Goal: Task Accomplishment & Management: Use online tool/utility

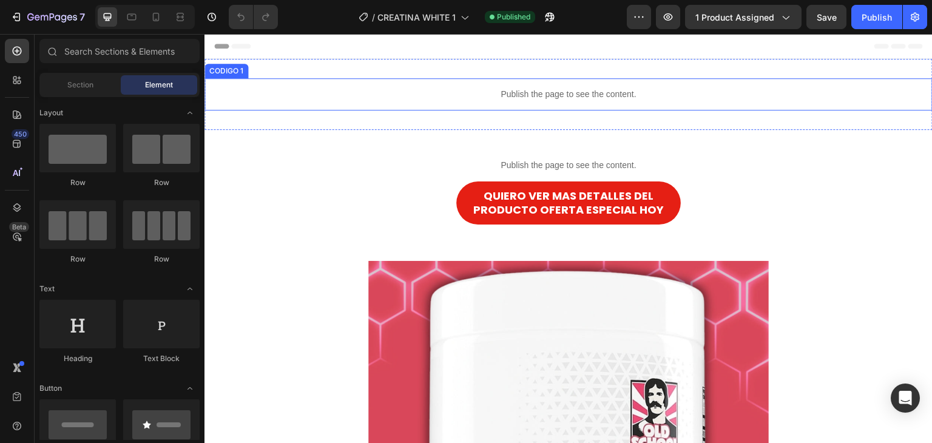
click at [535, 103] on div "Publish the page to see the content." at bounding box center [569, 94] width 728 height 32
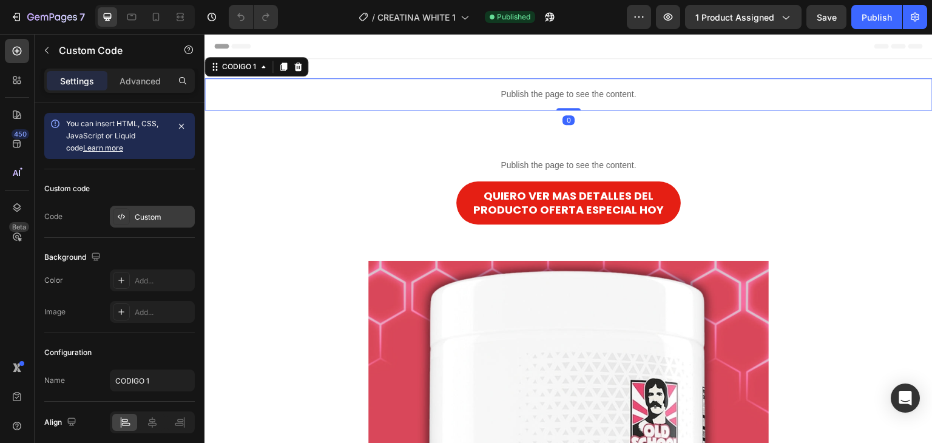
click at [170, 225] on div "Custom" at bounding box center [152, 217] width 85 height 22
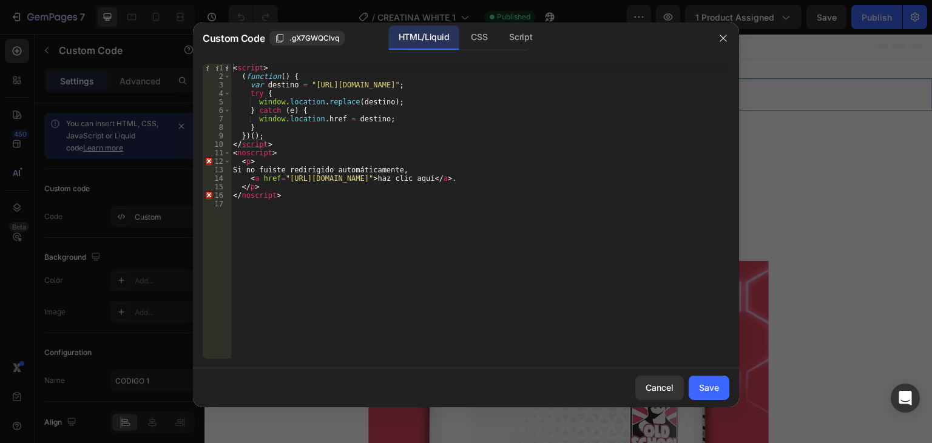
click at [384, 132] on div "< script > ( function ( ) { var destino = "https://la-lostore.store/products/cr…" at bounding box center [480, 220] width 499 height 312
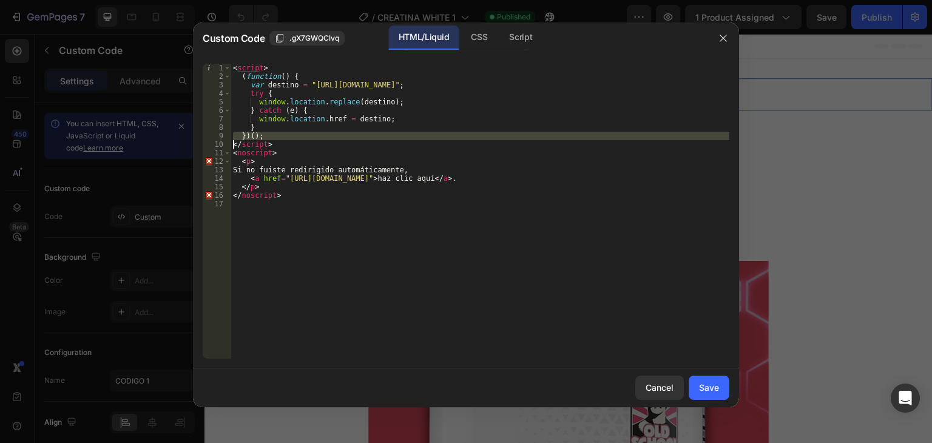
click at [384, 132] on div "< script > ( function ( ) { var destino = "https://la-lostore.store/products/cr…" at bounding box center [480, 220] width 499 height 312
type textarea "</noscript>"
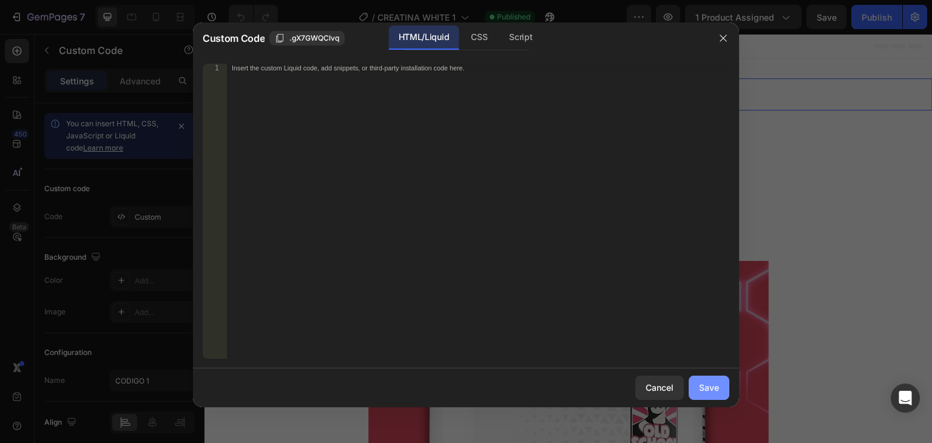
click at [708, 385] on div "Save" at bounding box center [709, 387] width 20 height 13
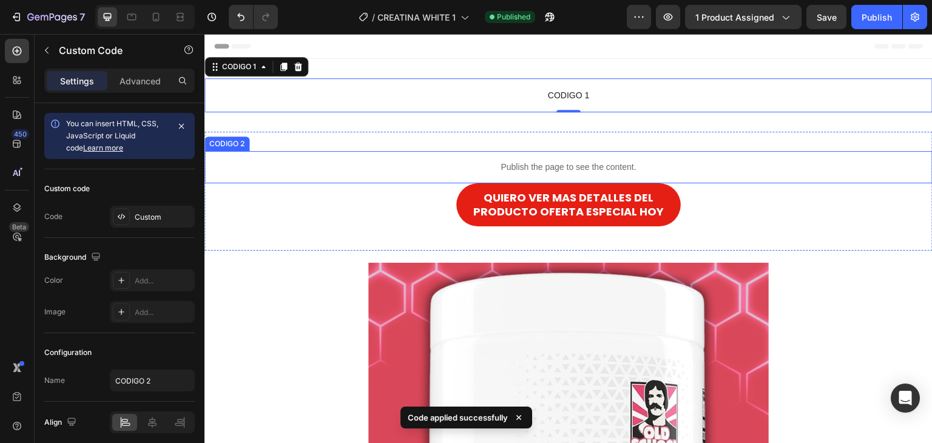
click at [430, 164] on p "Publish the page to see the content." at bounding box center [569, 167] width 728 height 13
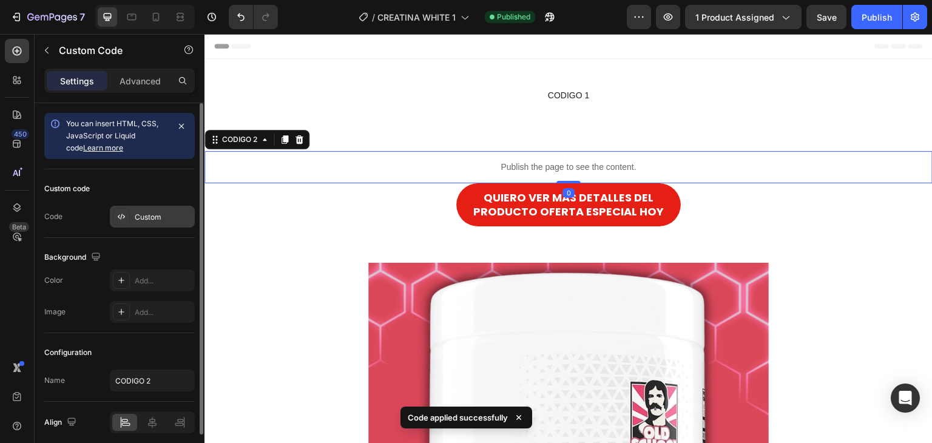
click at [172, 217] on div "Custom" at bounding box center [163, 217] width 57 height 11
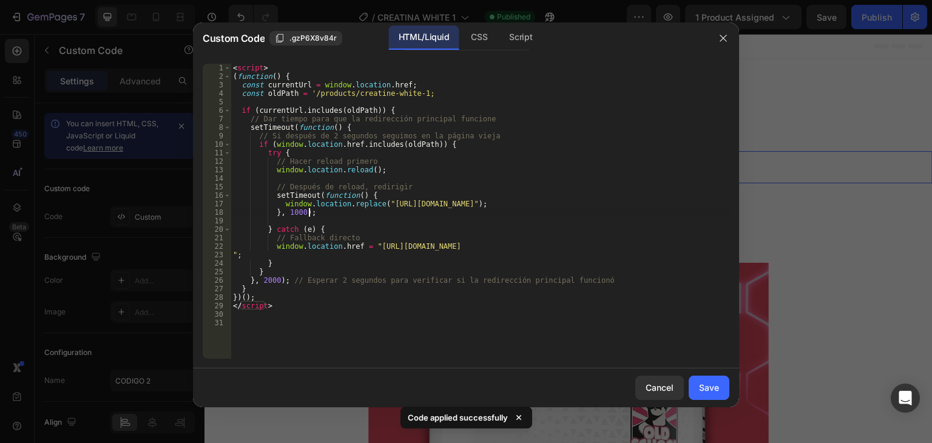
click at [394, 209] on div "< script > ( function ( ) { const currentUrl = window . location . href ; const…" at bounding box center [480, 220] width 499 height 312
type textarea "}, 1000);"
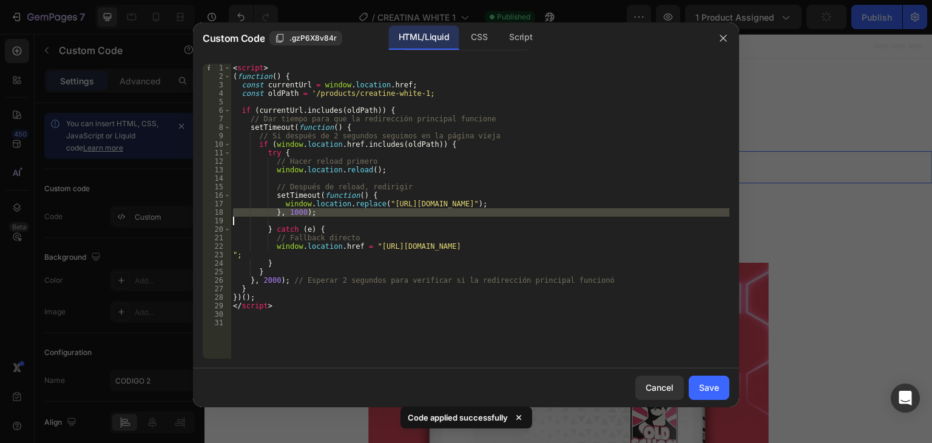
click at [394, 209] on div "< script > ( function ( ) { const currentUrl = window . location . href ; const…" at bounding box center [480, 220] width 499 height 312
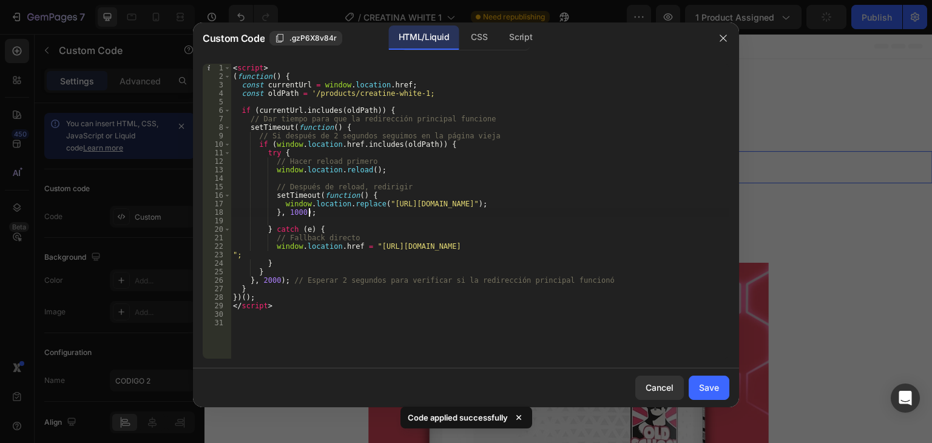
click at [394, 209] on div "< script > ( function ( ) { const currentUrl = window . location . href ; const…" at bounding box center [480, 220] width 499 height 312
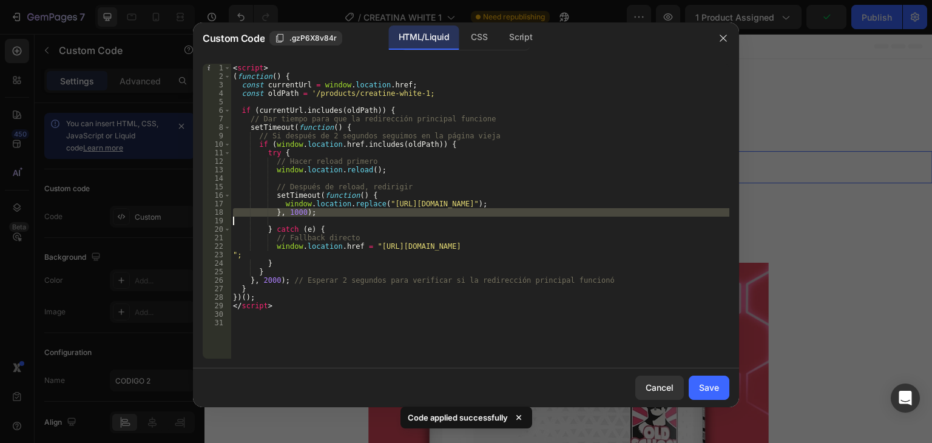
click at [394, 209] on div "< script > ( function ( ) { const currentUrl = window . location . href ; const…" at bounding box center [480, 220] width 499 height 312
type textarea "}, 1000);"
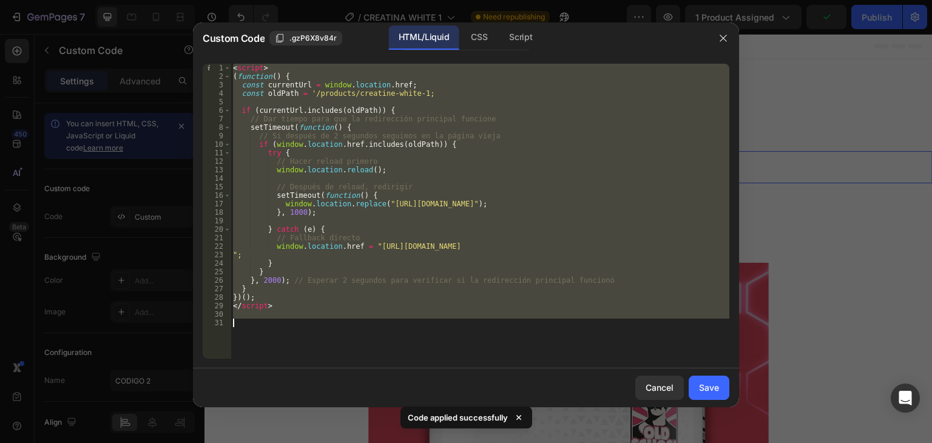
click at [394, 209] on div "< script > ( function ( ) { const currentUrl = window . location . href ; const…" at bounding box center [480, 220] width 499 height 312
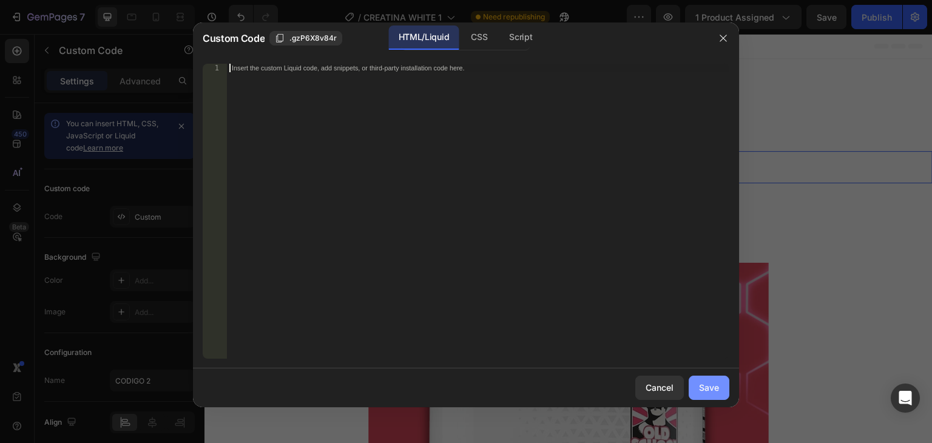
click at [721, 390] on button "Save" at bounding box center [709, 388] width 41 height 24
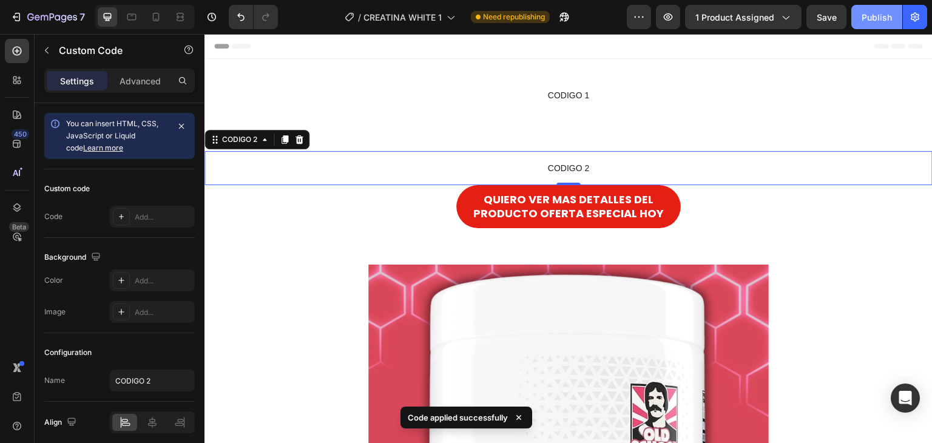
click at [866, 21] on div "Publish" at bounding box center [877, 17] width 30 height 13
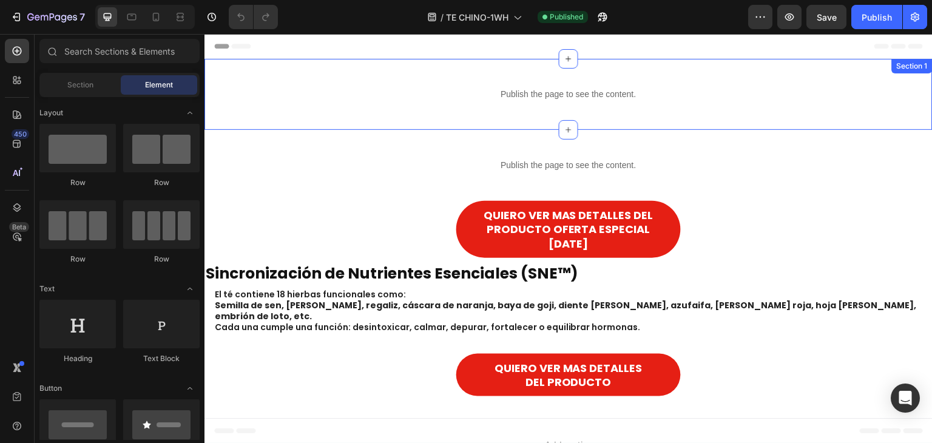
click at [328, 111] on div "Publish the page to see the content. CODIGO 1 Section 1" at bounding box center [569, 94] width 728 height 71
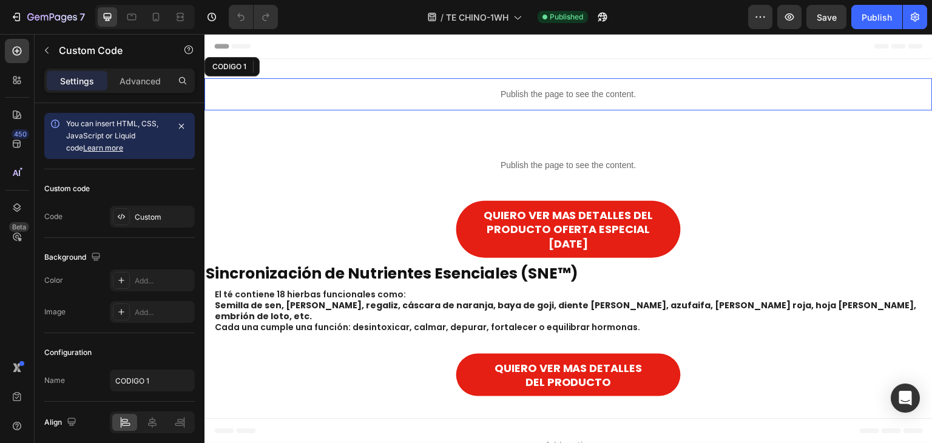
click at [334, 101] on div "Publish the page to see the content." at bounding box center [569, 94] width 728 height 32
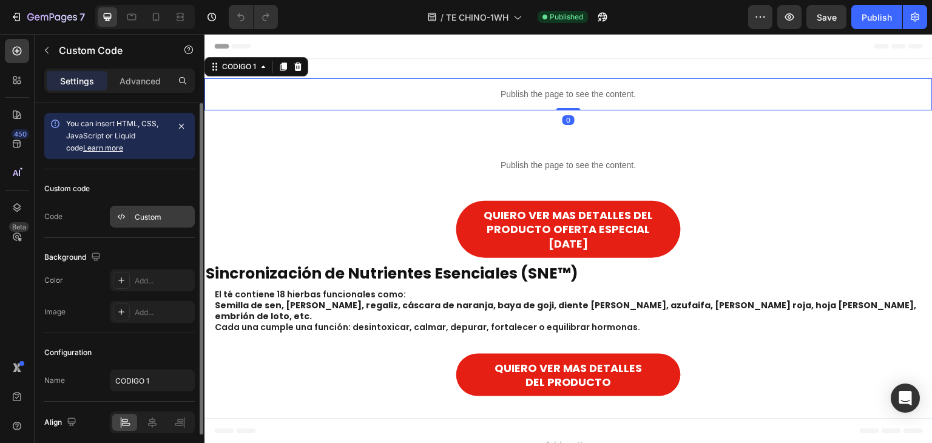
click at [144, 210] on div "Custom" at bounding box center [152, 217] width 85 height 22
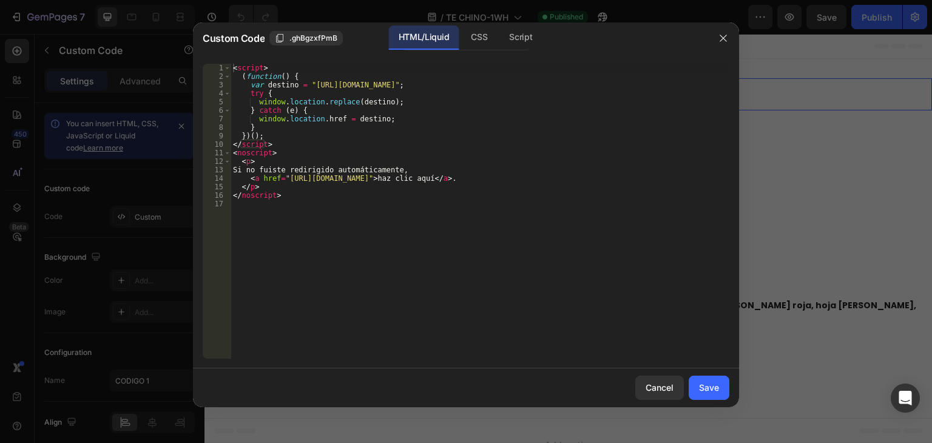
click at [256, 160] on div "< script > ( function ( ) { var destino = "[URL][DOMAIN_NAME]" ; try { window .…" at bounding box center [480, 220] width 499 height 312
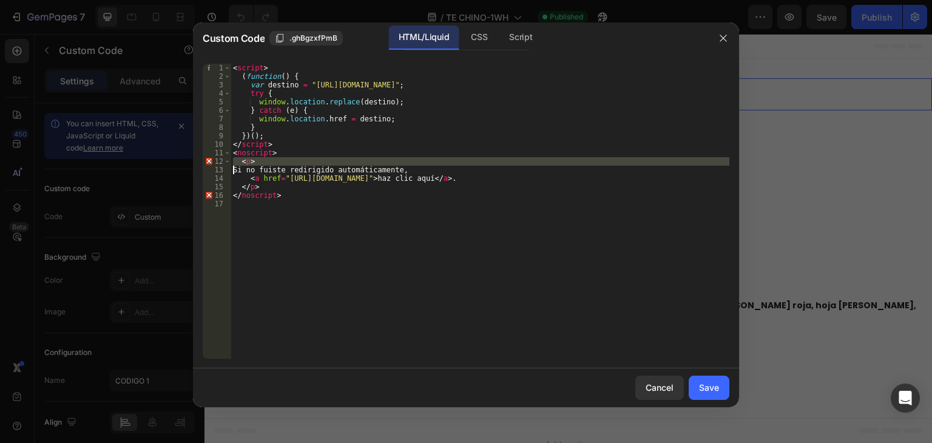
click at [257, 160] on div "< script > ( function ( ) { var destino = "[URL][DOMAIN_NAME]" ; try { window .…" at bounding box center [480, 220] width 499 height 312
click at [257, 160] on div "< script > ( function ( ) { var destino = "[URL][DOMAIN_NAME]" ; try { window .…" at bounding box center [480, 211] width 499 height 295
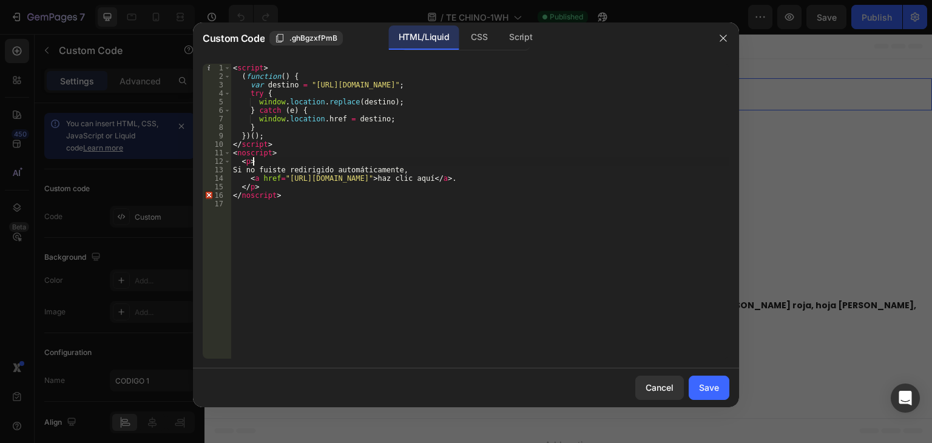
click at [280, 191] on div "< script > ( function ( ) { var destino = "[URL][DOMAIN_NAME]" ; try { window .…" at bounding box center [480, 220] width 499 height 312
type textarea "</noscript>"
click at [280, 191] on div "< script > ( function ( ) { var destino = "[URL][DOMAIN_NAME]" ; try { window .…" at bounding box center [480, 220] width 499 height 312
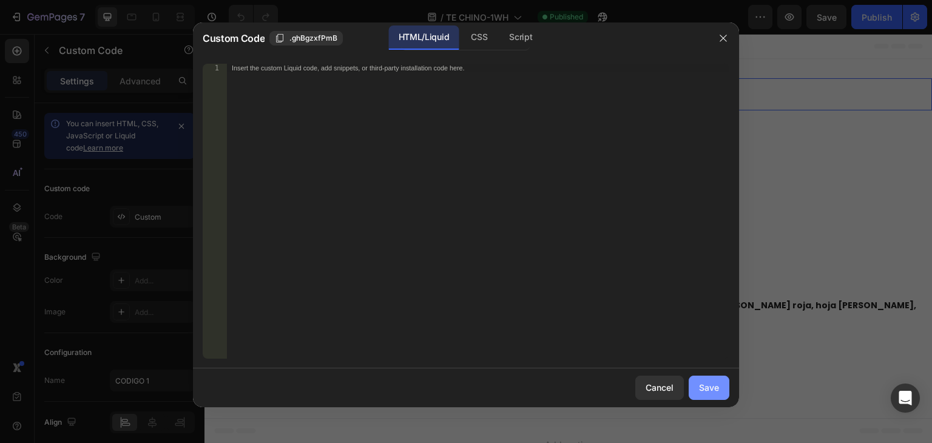
click at [692, 387] on button "Save" at bounding box center [709, 388] width 41 height 24
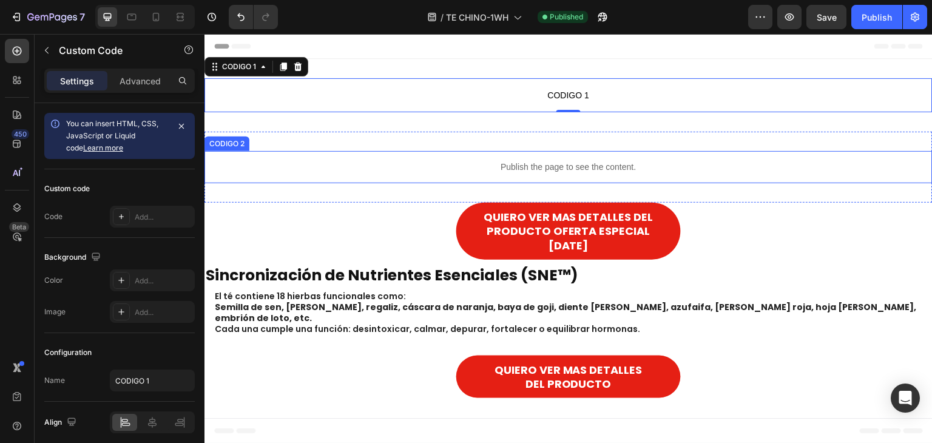
click at [515, 163] on p "Publish the page to see the content." at bounding box center [569, 167] width 728 height 13
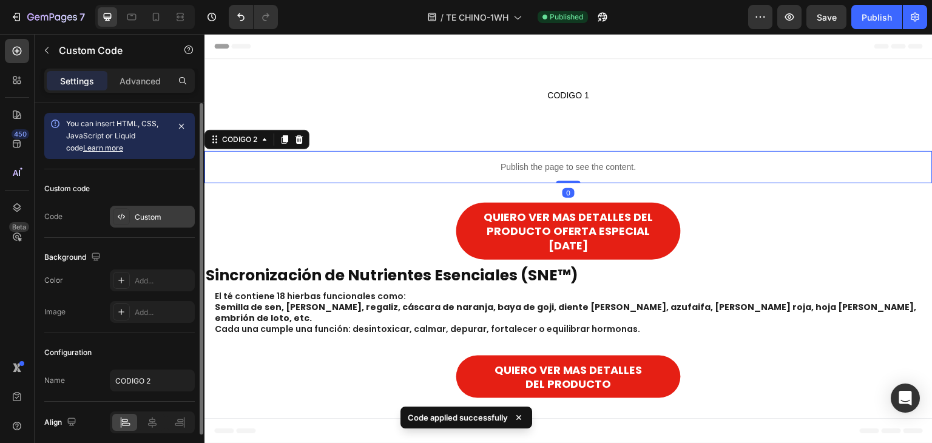
click at [140, 221] on div "Custom" at bounding box center [163, 217] width 57 height 11
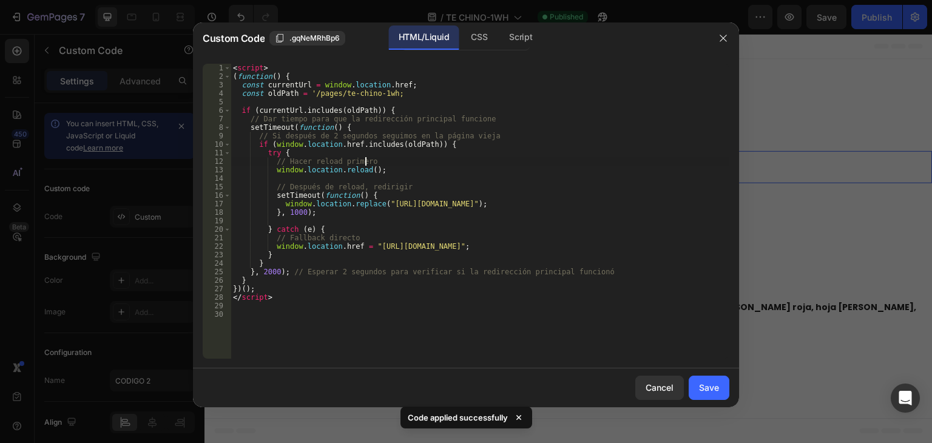
click at [391, 160] on div "< script > ( function ( ) { const currentUrl = window . location . href ; const…" at bounding box center [480, 220] width 499 height 312
type textarea "// Hacer reload primero window.location.reload();"
click at [391, 160] on div "< script > ( function ( ) { const currentUrl = window . location . href ; const…" at bounding box center [480, 220] width 499 height 312
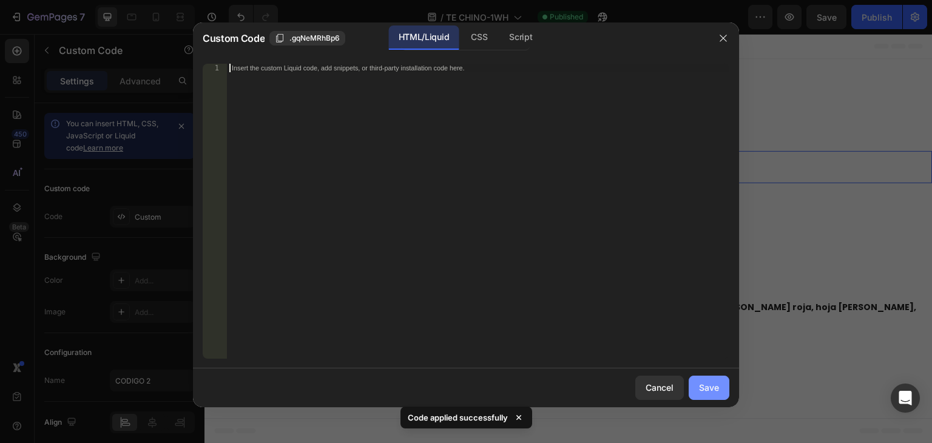
click at [702, 387] on div "Save" at bounding box center [709, 387] width 20 height 13
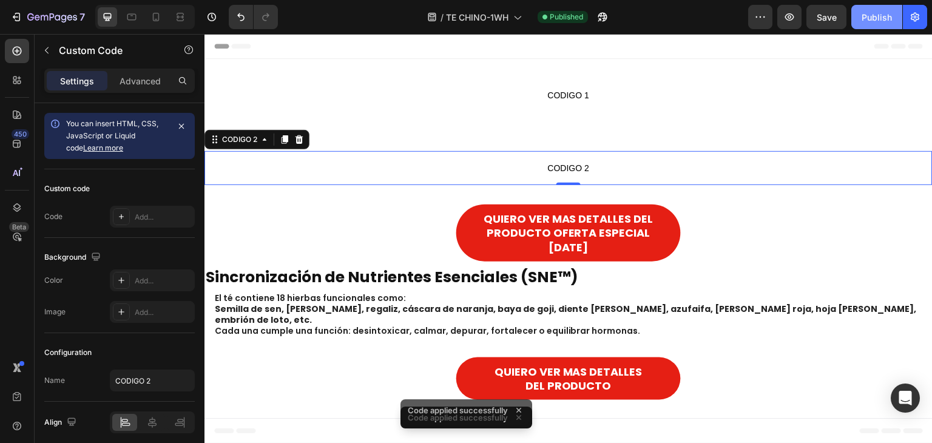
click at [873, 13] on div "Publish" at bounding box center [877, 17] width 30 height 13
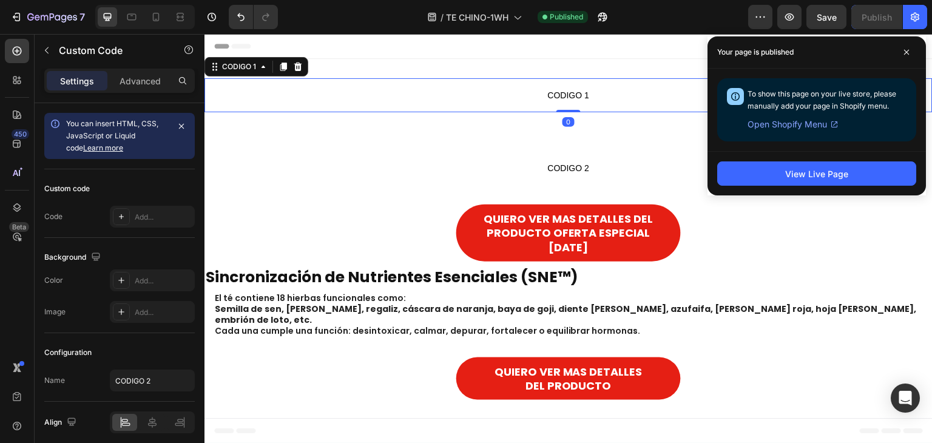
click at [506, 96] on span "CODIGO 1" at bounding box center [569, 95] width 728 height 15
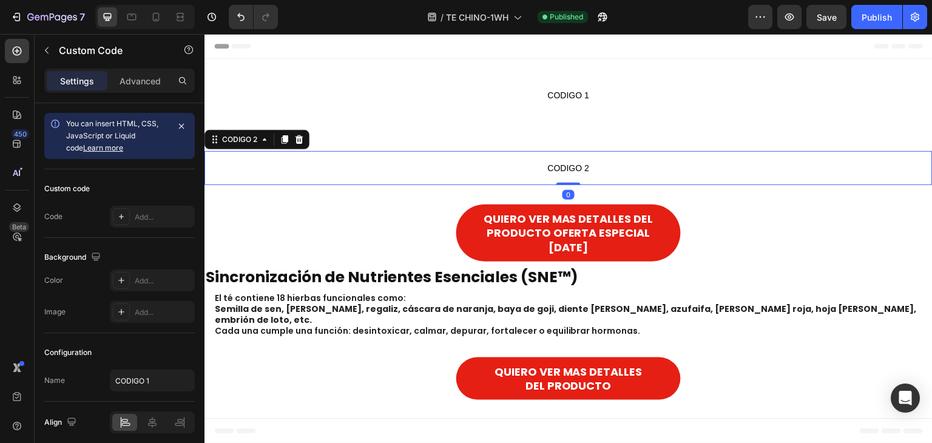
click at [384, 180] on p "CODIGO 2" at bounding box center [569, 168] width 728 height 34
